Goal: Task Accomplishment & Management: Use online tool/utility

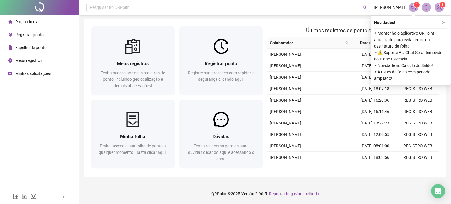
click at [35, 33] on span "Registrar ponto" at bounding box center [29, 34] width 28 height 5
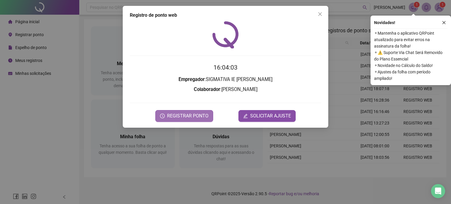
click at [186, 112] on span "REGISTRAR PONTO" at bounding box center [187, 115] width 41 height 7
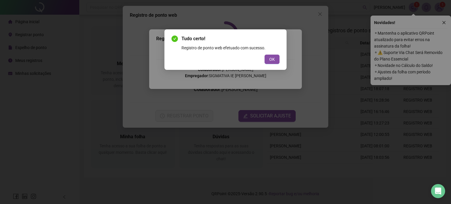
click at [275, 57] on span "OK" at bounding box center [272, 59] width 6 height 6
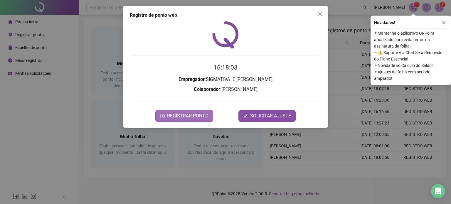
click at [187, 113] on span "REGISTRAR PONTO" at bounding box center [187, 115] width 41 height 7
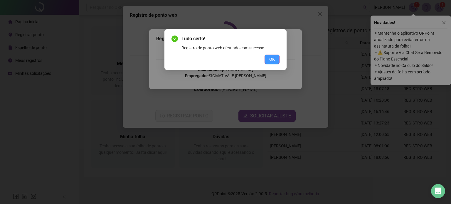
click at [272, 56] on button "OK" at bounding box center [271, 59] width 15 height 9
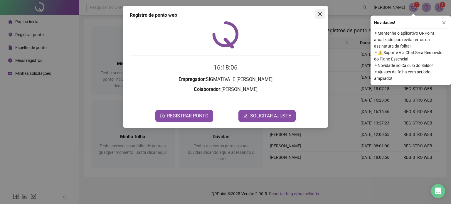
click at [321, 14] on icon "close" at bounding box center [319, 14] width 5 height 5
